Goal: Transaction & Acquisition: Purchase product/service

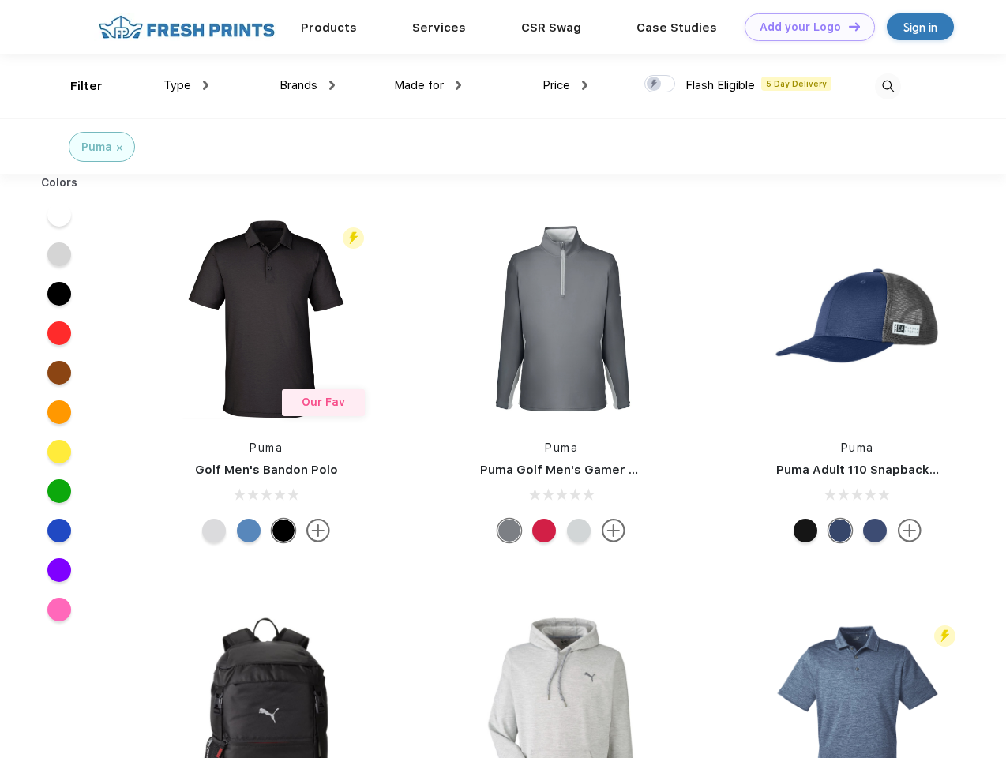
click at [804, 27] on link "Add your Logo Design Tool" at bounding box center [810, 27] width 130 height 28
click at [0, 0] on div "Design Tool" at bounding box center [0, 0] width 0 height 0
click at [848, 26] on link "Add your Logo Design Tool" at bounding box center [810, 27] width 130 height 28
click at [76, 86] on div "Filter" at bounding box center [86, 86] width 32 height 18
click at [186, 85] on span "Type" at bounding box center [178, 85] width 28 height 14
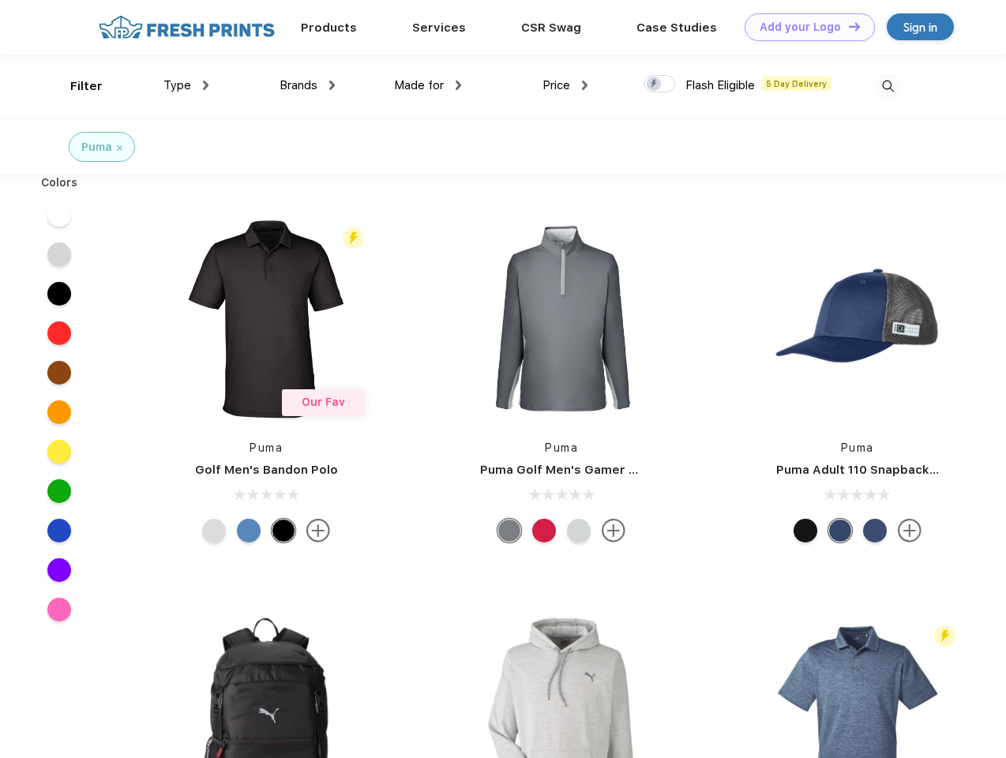
click at [307, 85] on span "Brands" at bounding box center [299, 85] width 38 height 14
click at [428, 85] on span "Made for" at bounding box center [419, 85] width 50 height 14
click at [566, 85] on span "Price" at bounding box center [557, 85] width 28 height 14
click at [660, 85] on div at bounding box center [660, 83] width 31 height 17
click at [655, 85] on input "checkbox" at bounding box center [650, 79] width 10 height 10
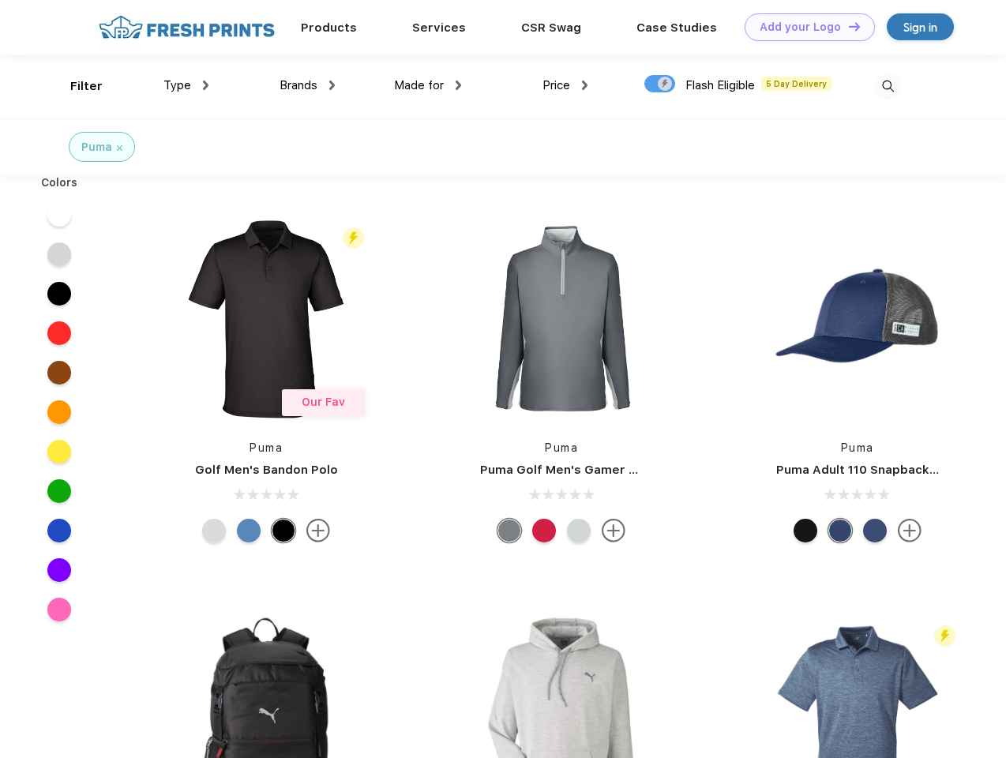
click at [888, 86] on img at bounding box center [888, 86] width 26 height 26
